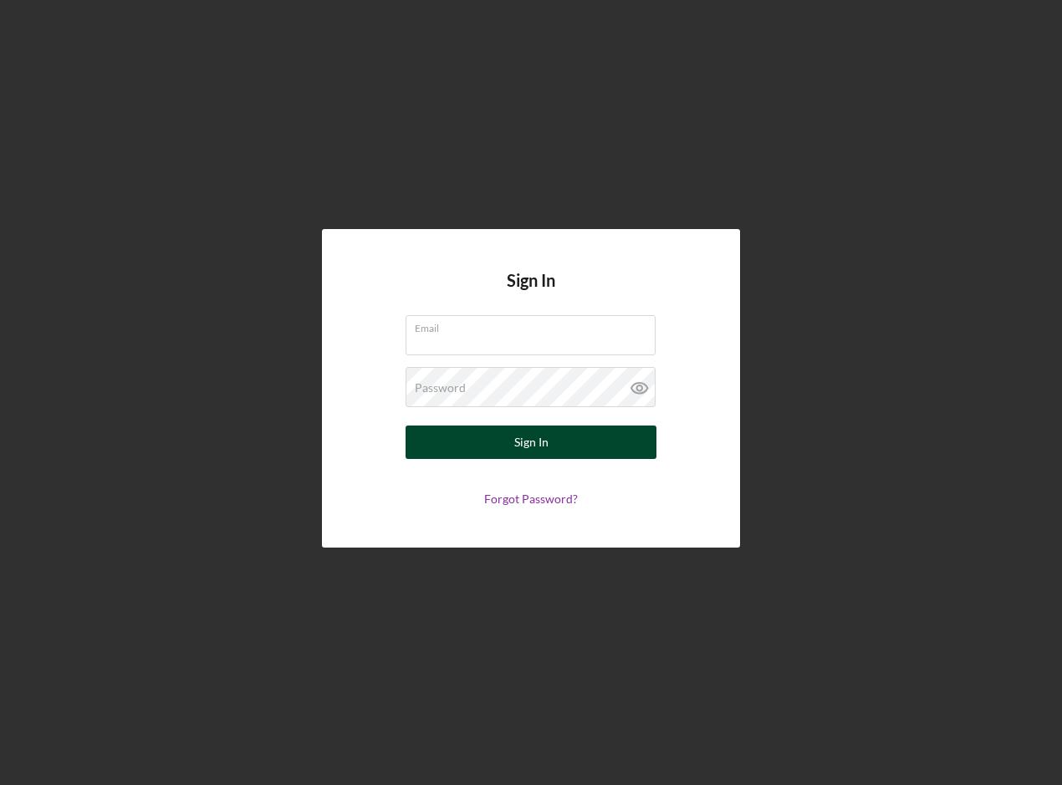
type input "[EMAIL_ADDRESS][DOMAIN_NAME]"
click at [560, 446] on button "Sign In" at bounding box center [530, 441] width 251 height 33
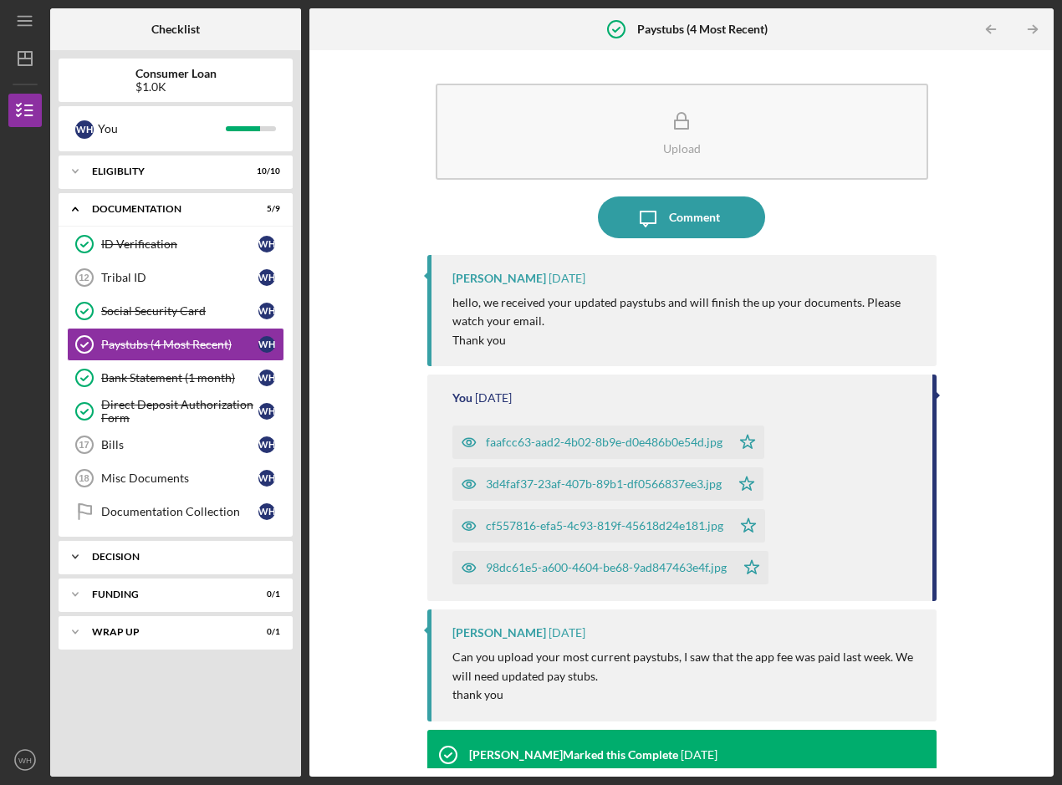
click at [130, 557] on div "Decision" at bounding box center [182, 557] width 180 height 10
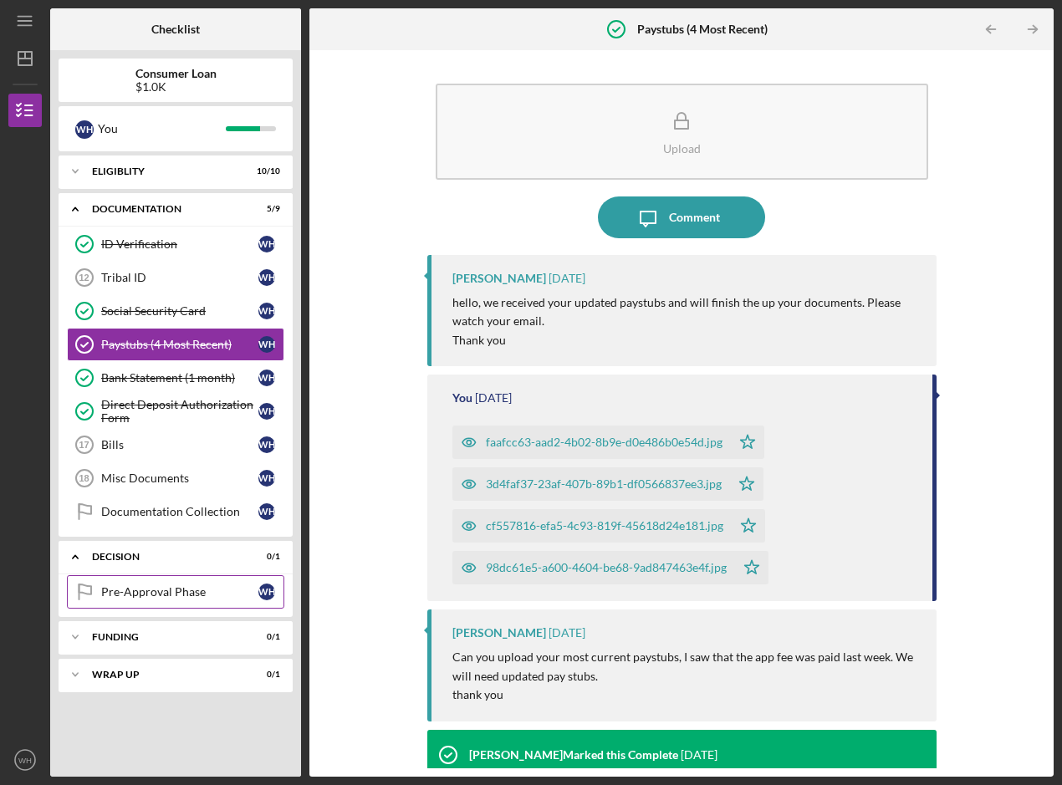
click at [225, 585] on div "Pre-Approval Phase" at bounding box center [179, 591] width 157 height 13
